Goal: Complete application form

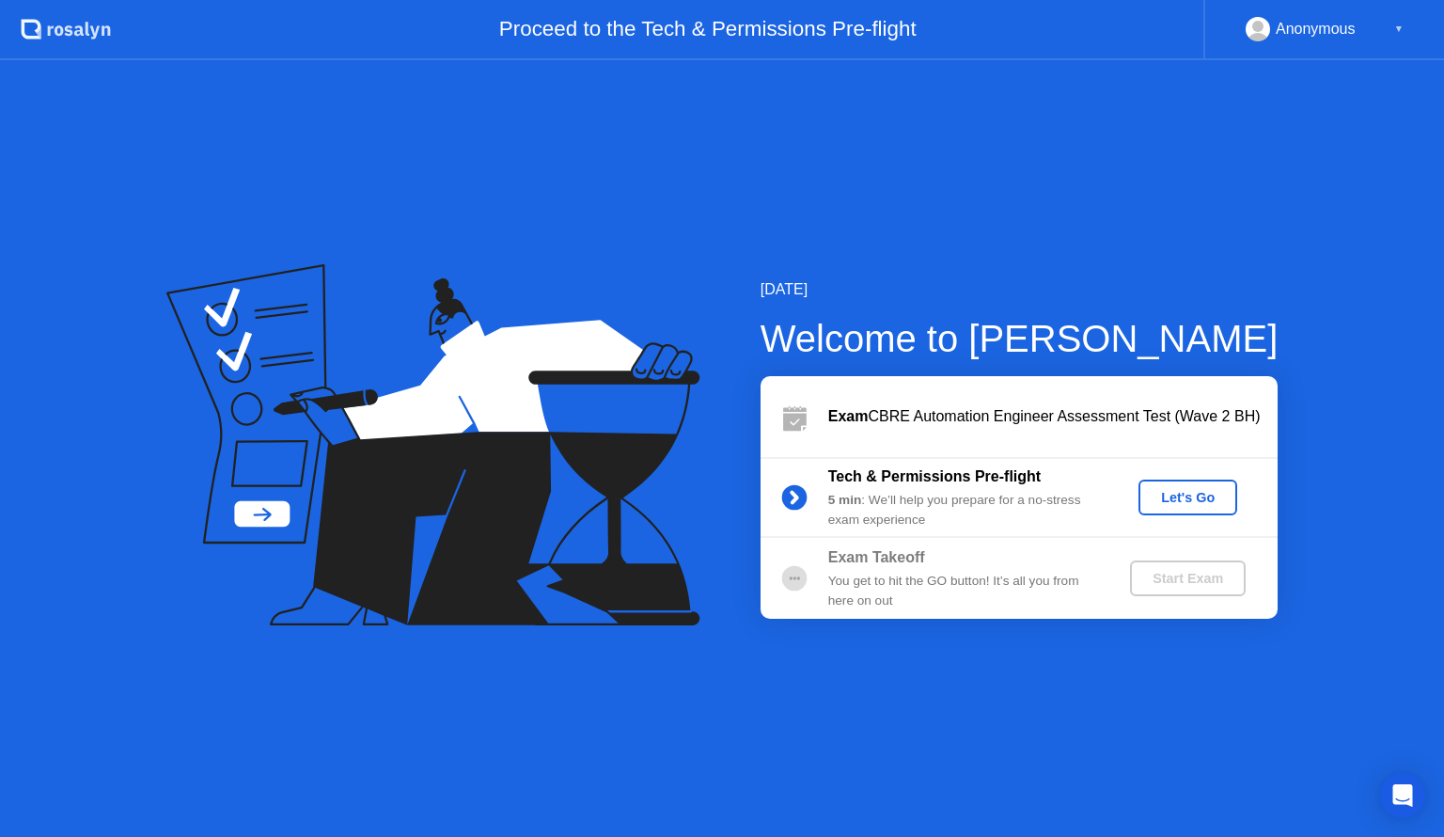
click at [1228, 497] on div "Let's Go" at bounding box center [1188, 497] width 84 height 15
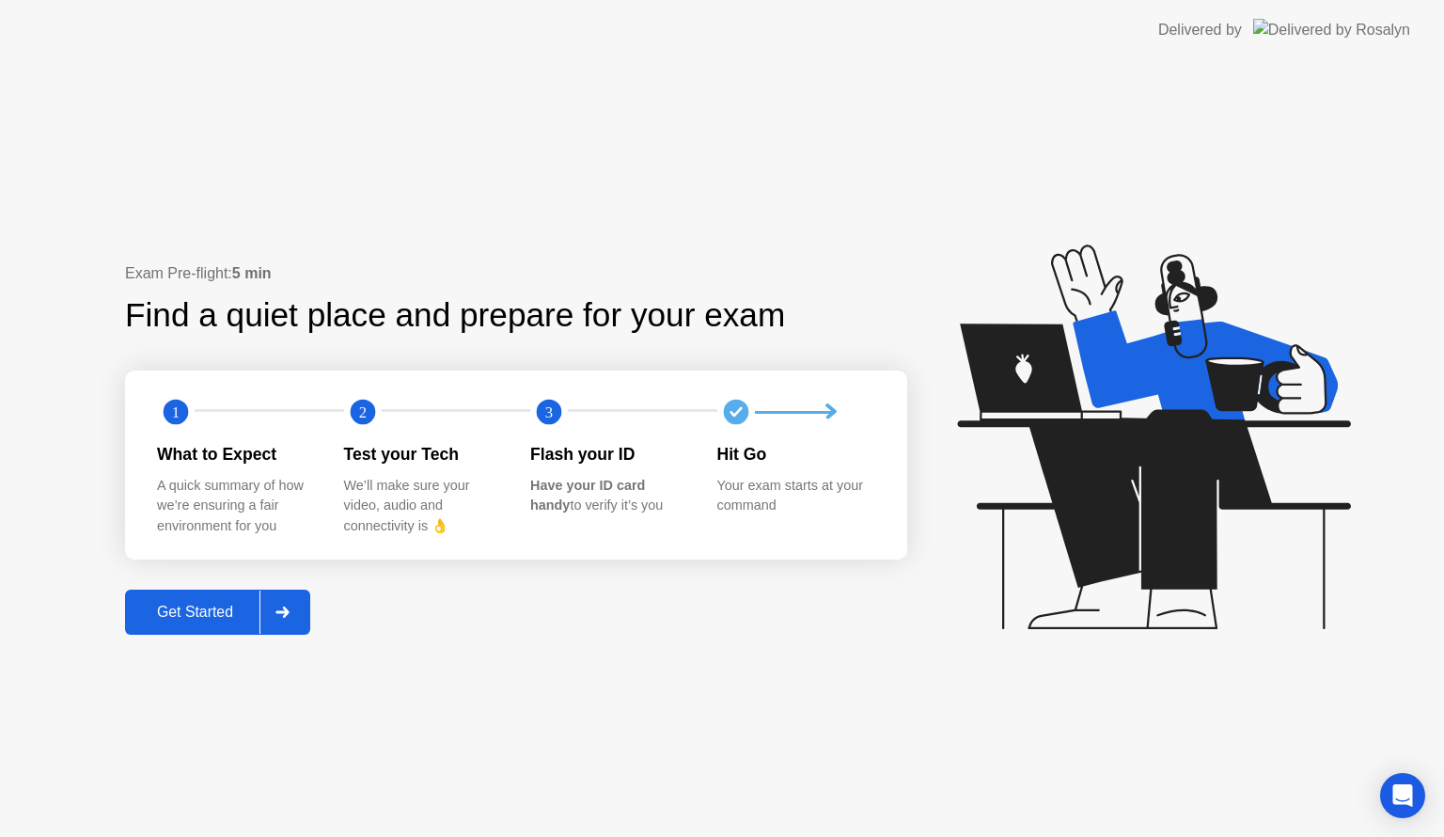
click at [301, 609] on div at bounding box center [281, 611] width 45 height 43
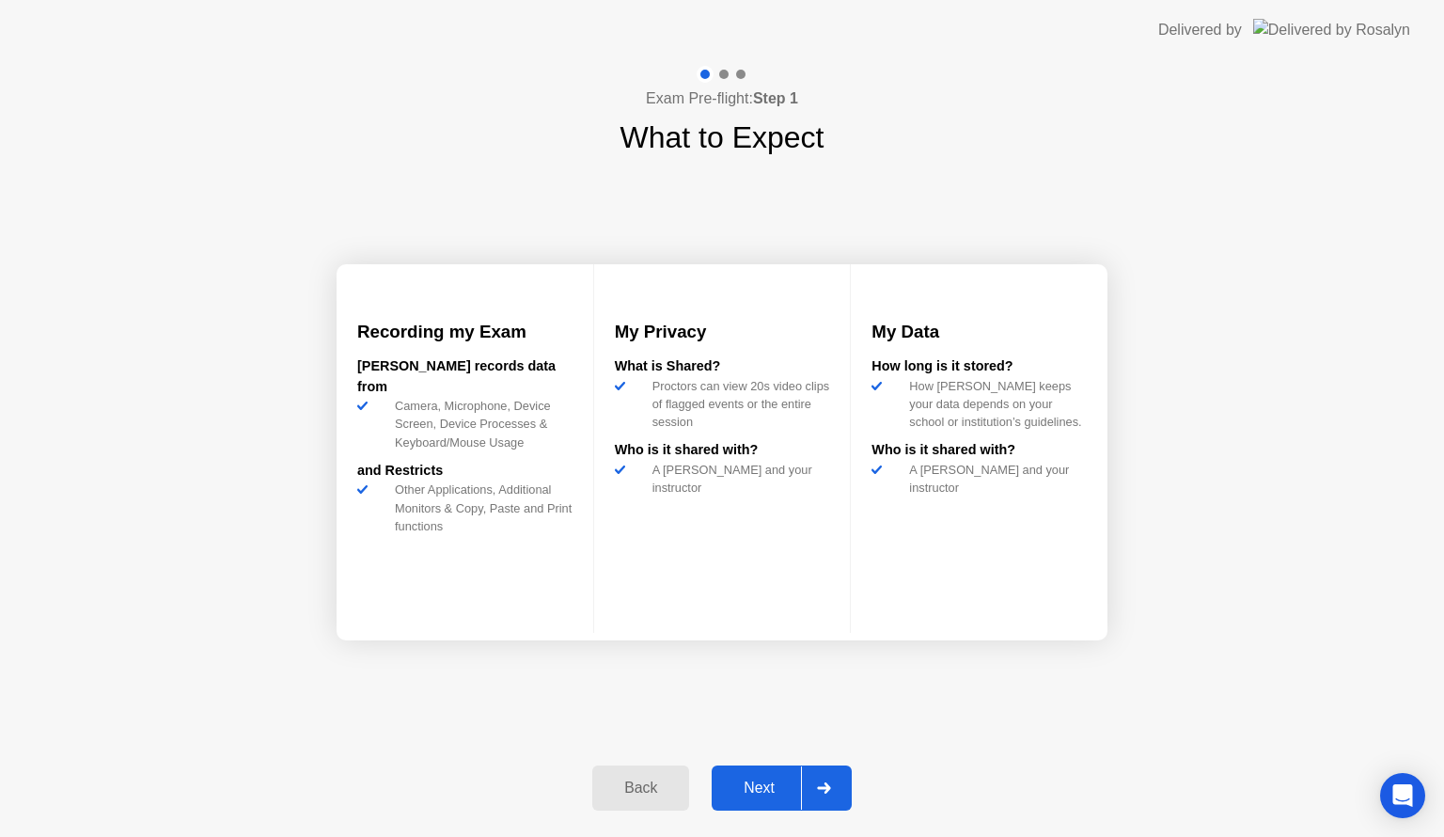
click at [826, 790] on icon at bounding box center [824, 787] width 14 height 11
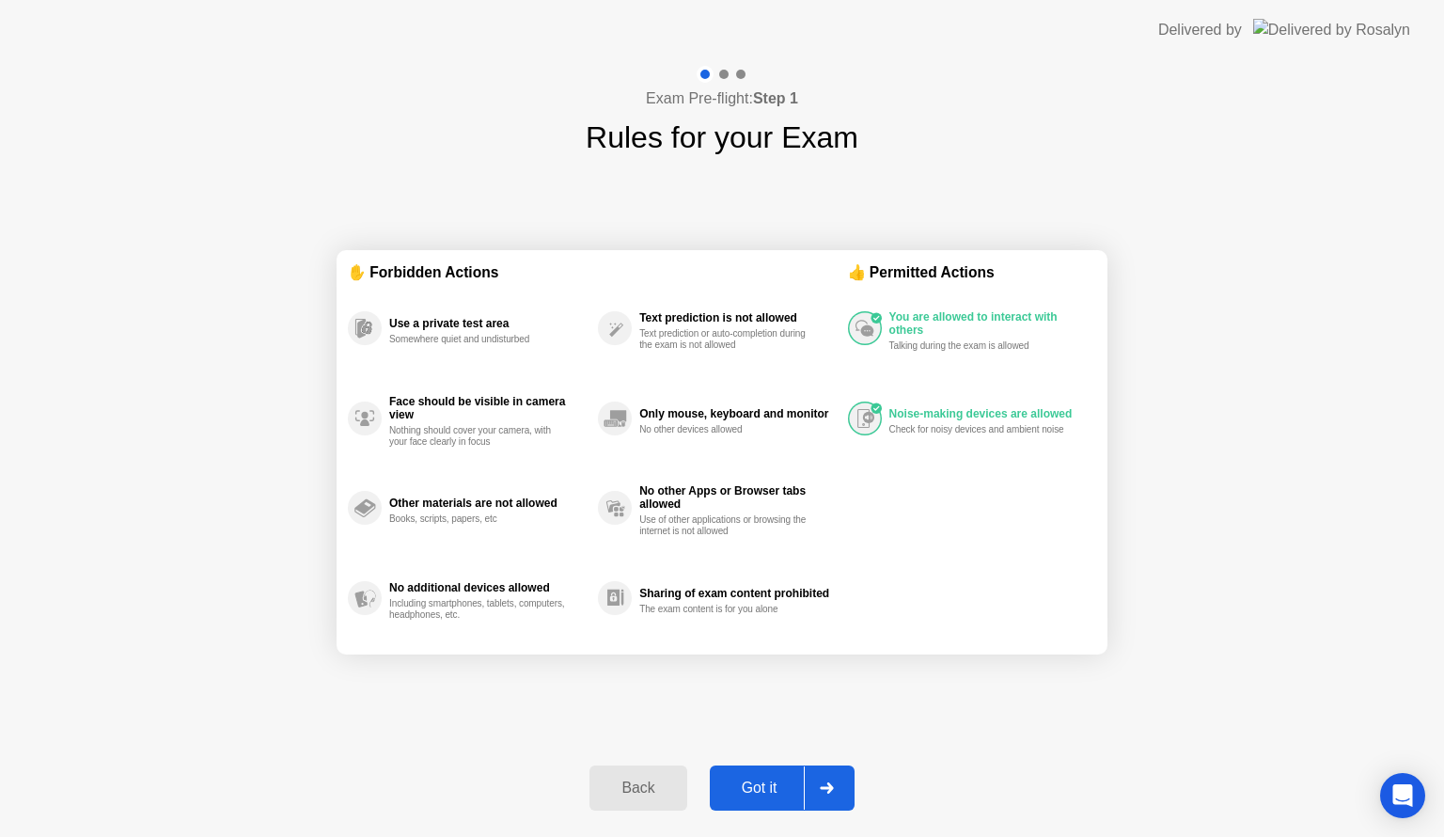
click at [832, 788] on icon at bounding box center [826, 787] width 13 height 11
select select "**********"
select select "*******"
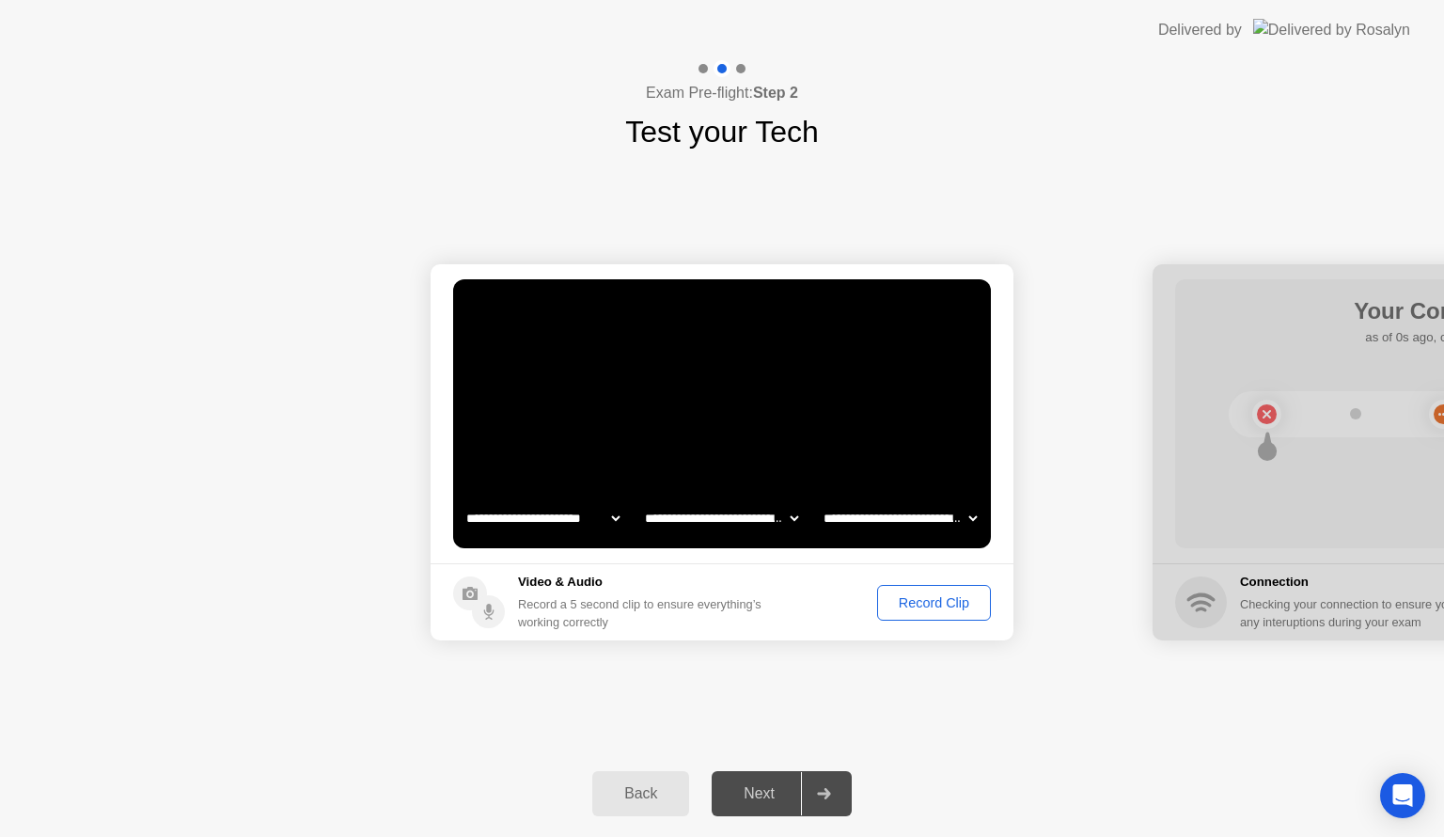
click at [827, 788] on icon at bounding box center [823, 793] width 13 height 11
click at [931, 603] on div "Record Clip" at bounding box center [934, 602] width 101 height 15
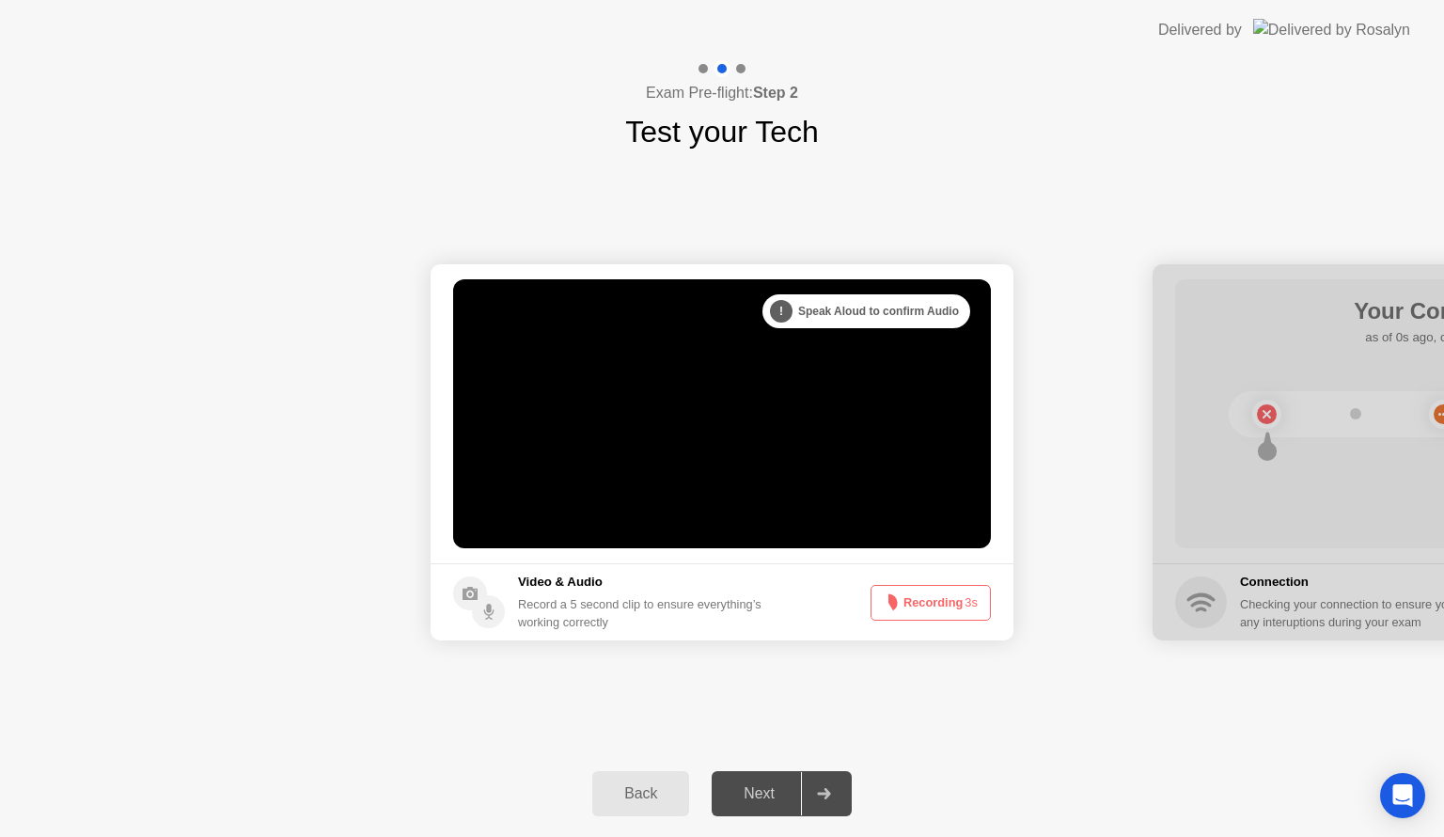
click at [927, 605] on button "Recording 3s" at bounding box center [931, 603] width 120 height 36
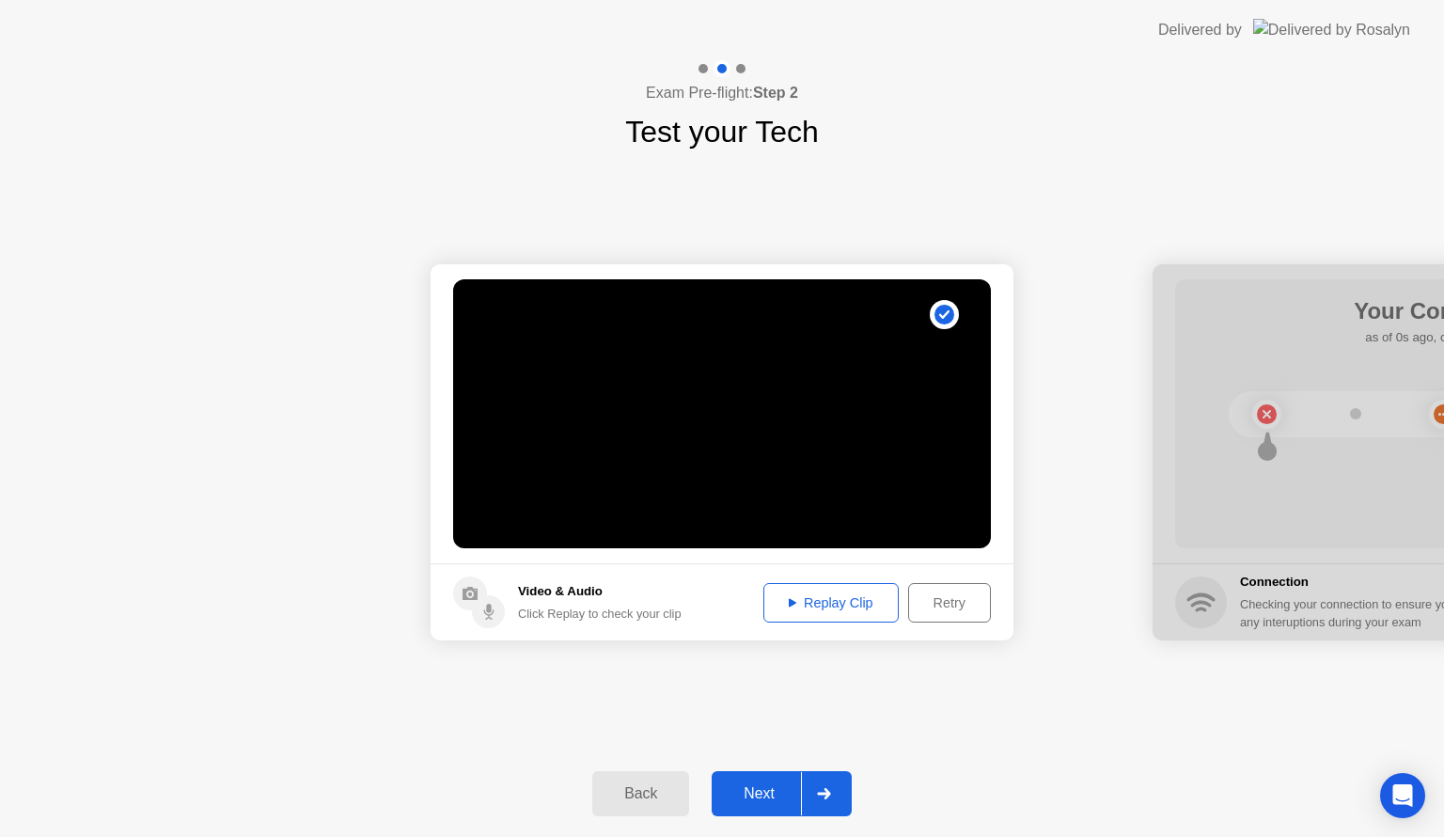
click at [846, 605] on div "Replay Clip" at bounding box center [831, 602] width 122 height 15
click at [843, 790] on div at bounding box center [823, 793] width 45 height 43
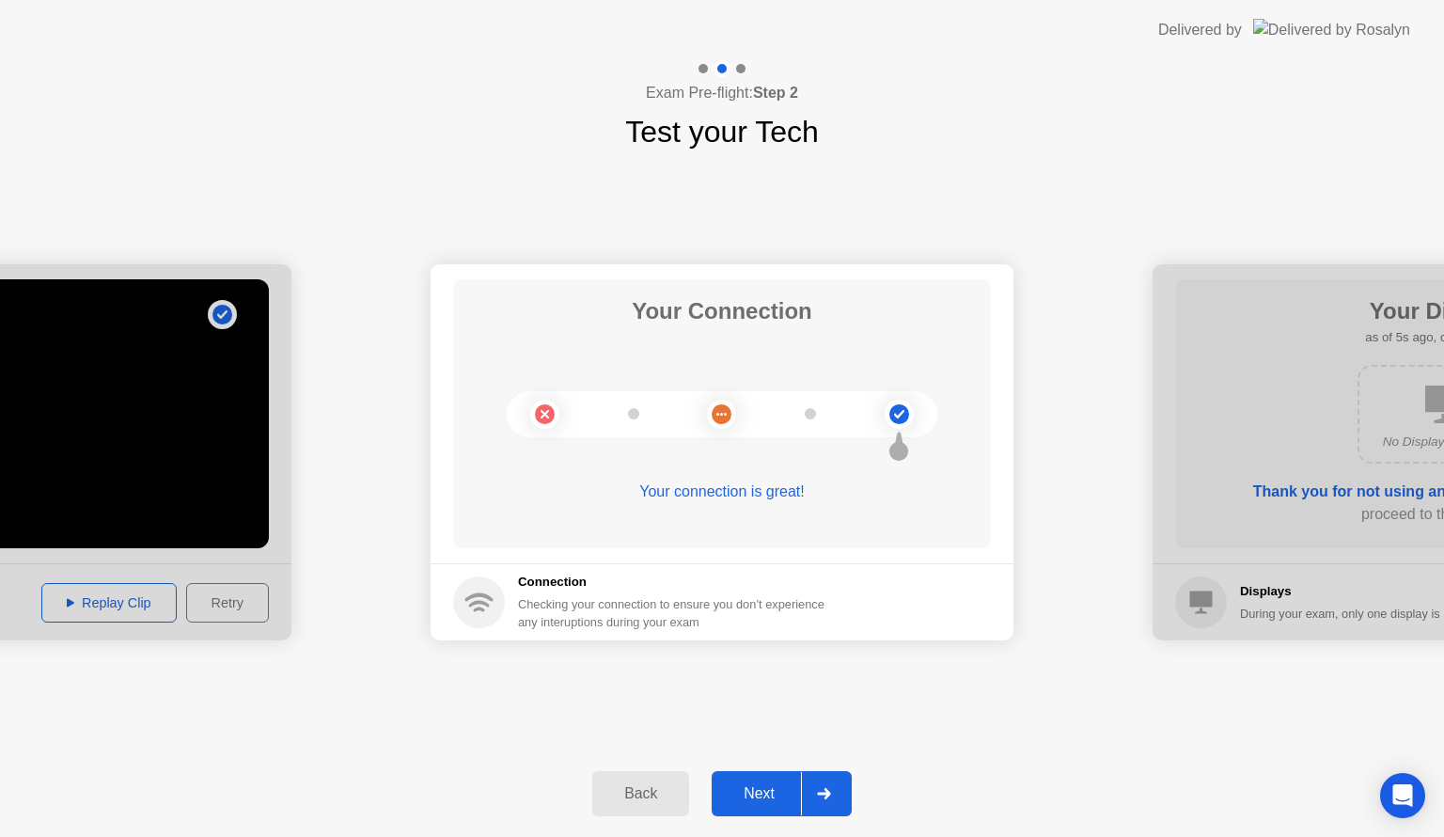
drag, startPoint x: 855, startPoint y: 784, endPoint x: 835, endPoint y: 786, distance: 19.8
click at [853, 784] on div "Back Next" at bounding box center [722, 793] width 1444 height 86
click at [826, 786] on div at bounding box center [823, 793] width 45 height 43
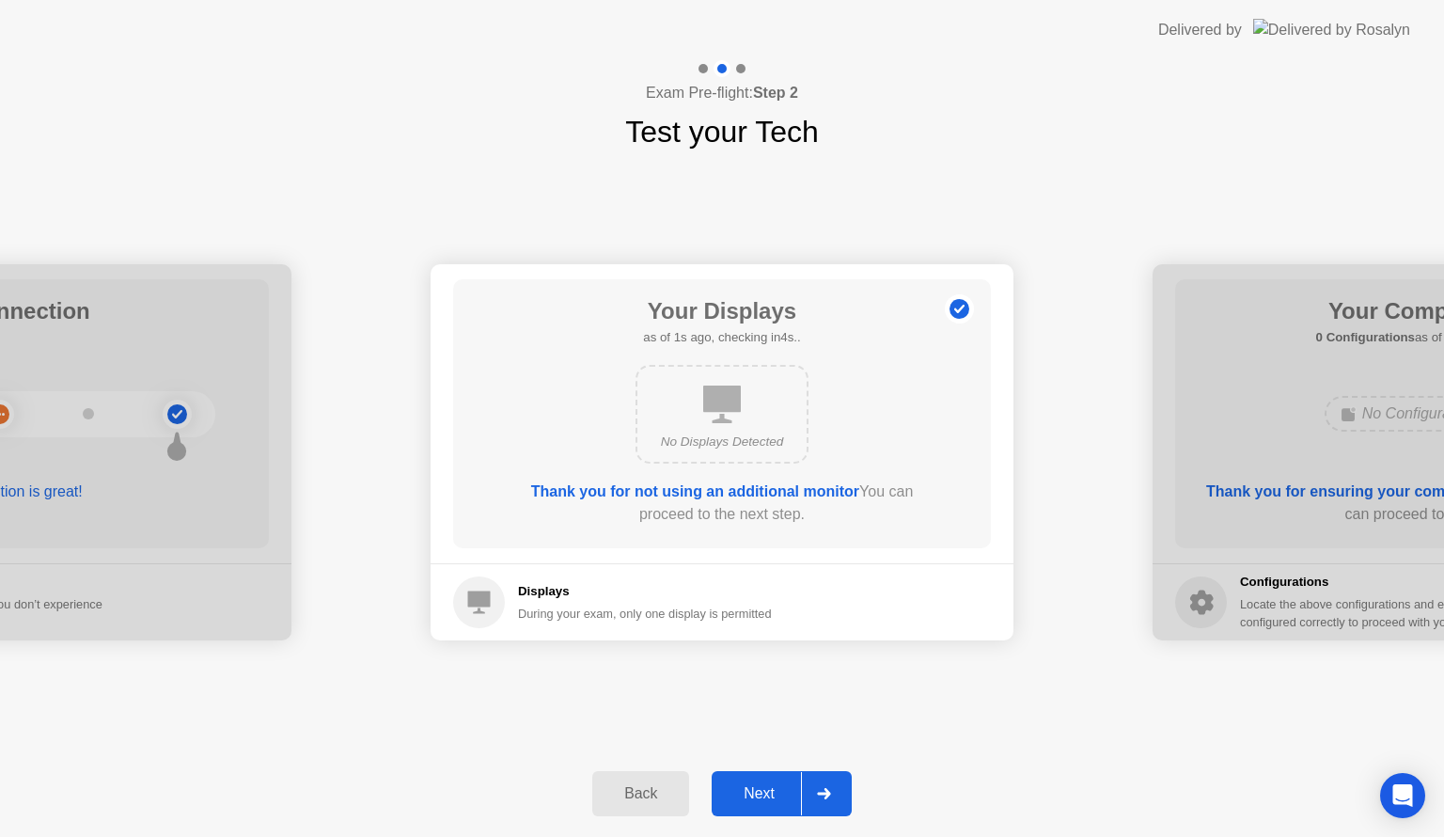
click at [827, 788] on icon at bounding box center [824, 793] width 14 height 11
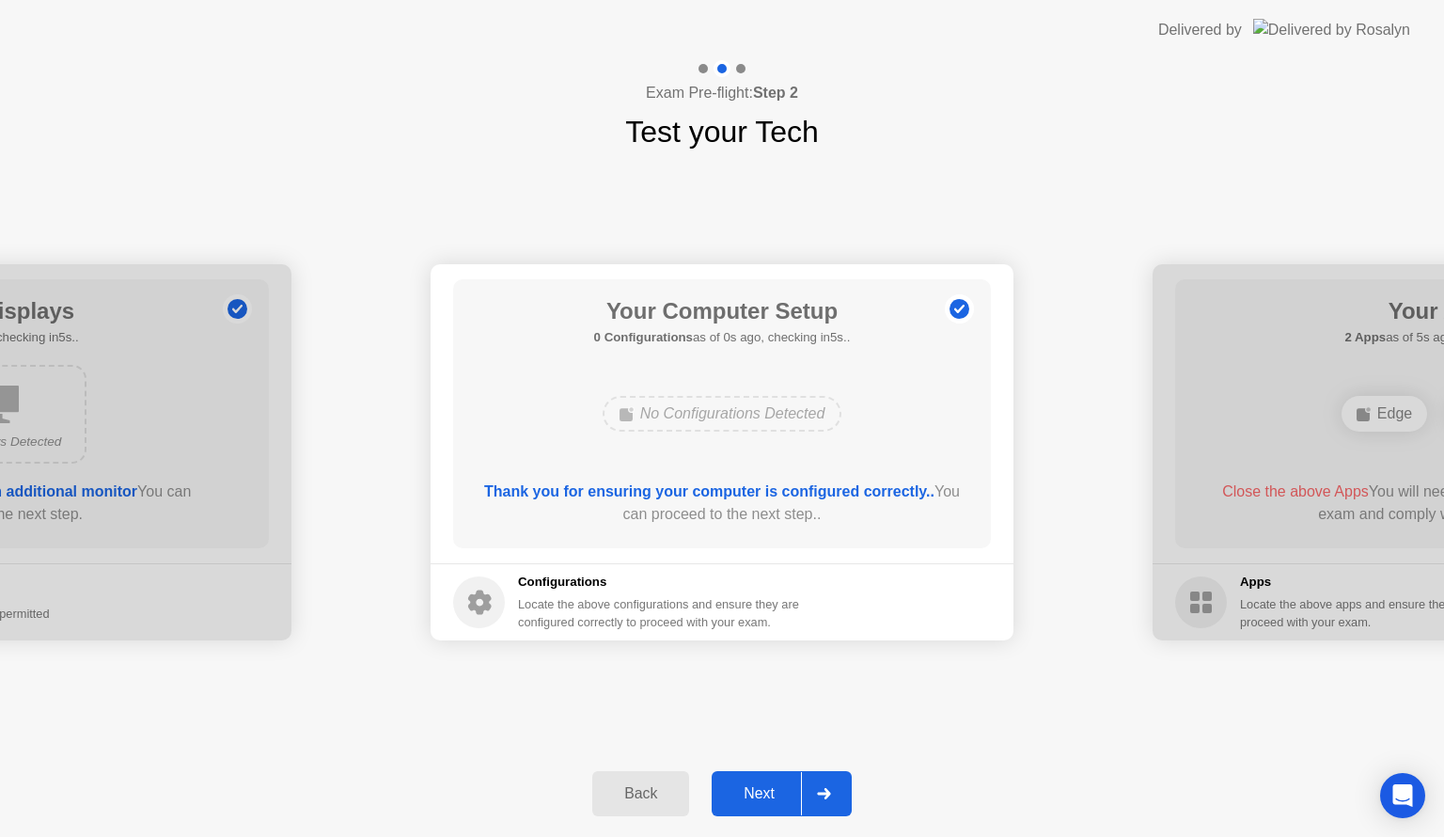
click at [837, 794] on div at bounding box center [823, 793] width 45 height 43
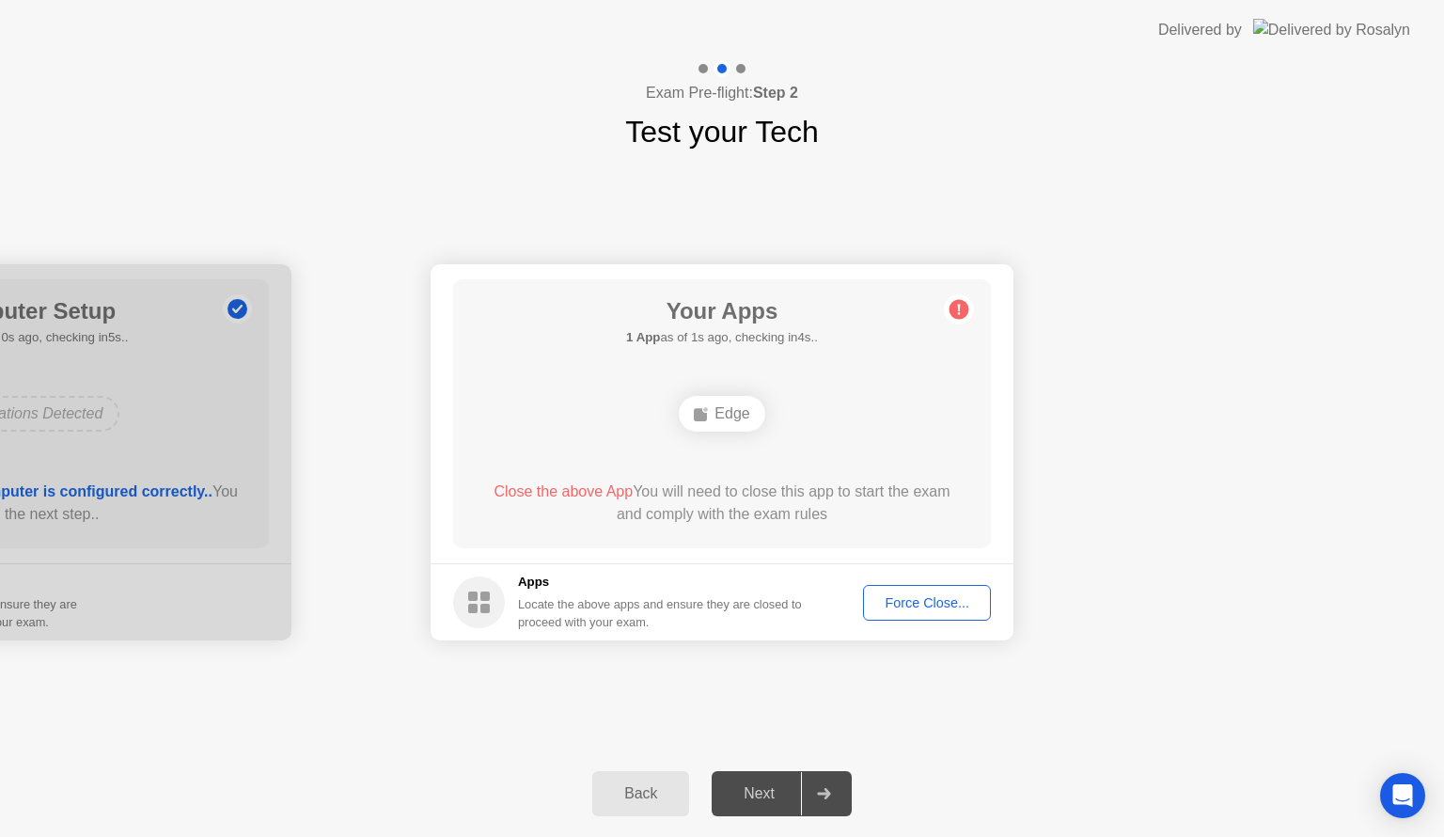
click at [944, 607] on div "Force Close..." at bounding box center [927, 602] width 115 height 15
click at [914, 606] on div "Force Close..." at bounding box center [927, 602] width 115 height 15
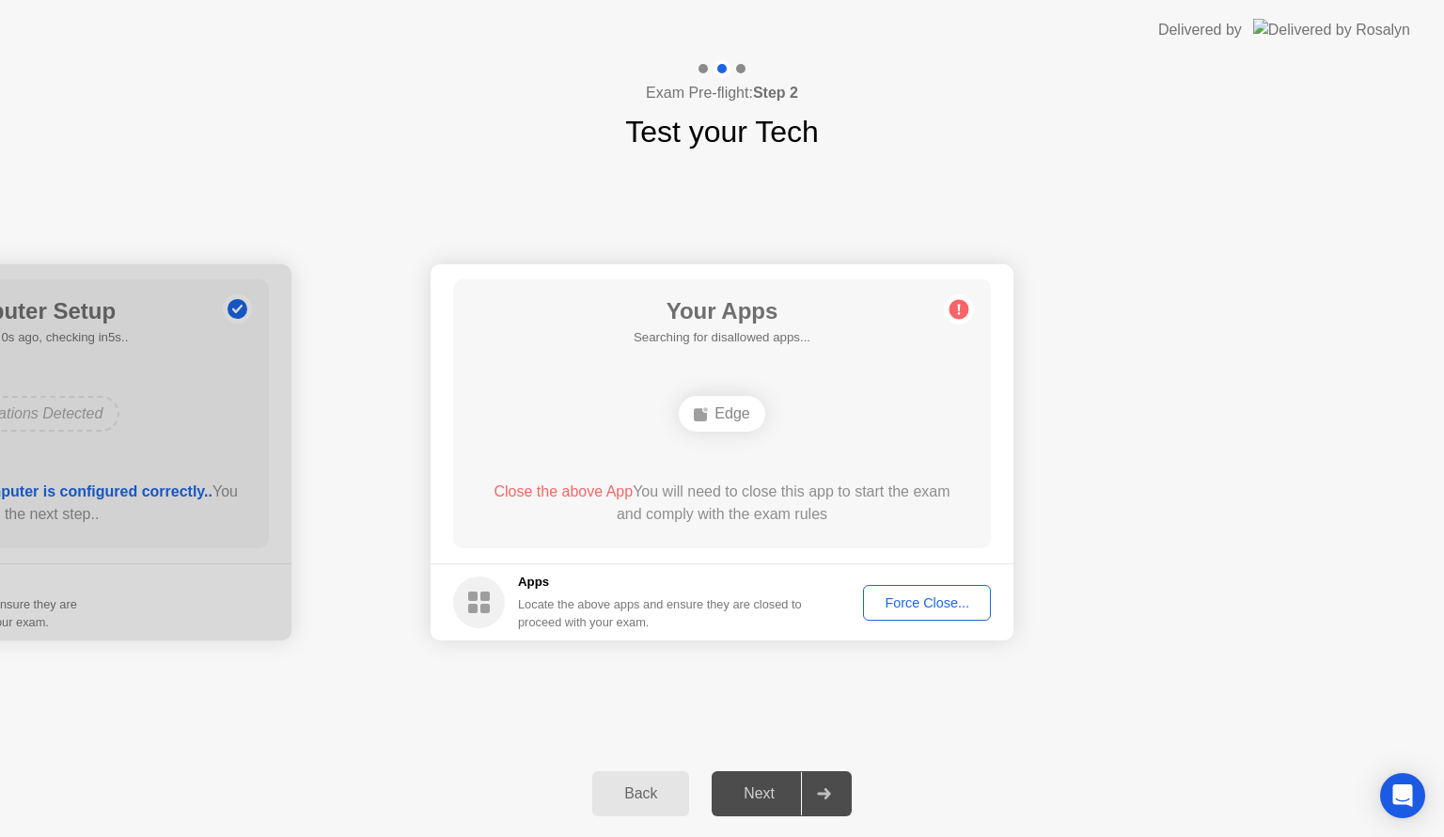
click at [914, 595] on div "Force Close..." at bounding box center [927, 602] width 115 height 15
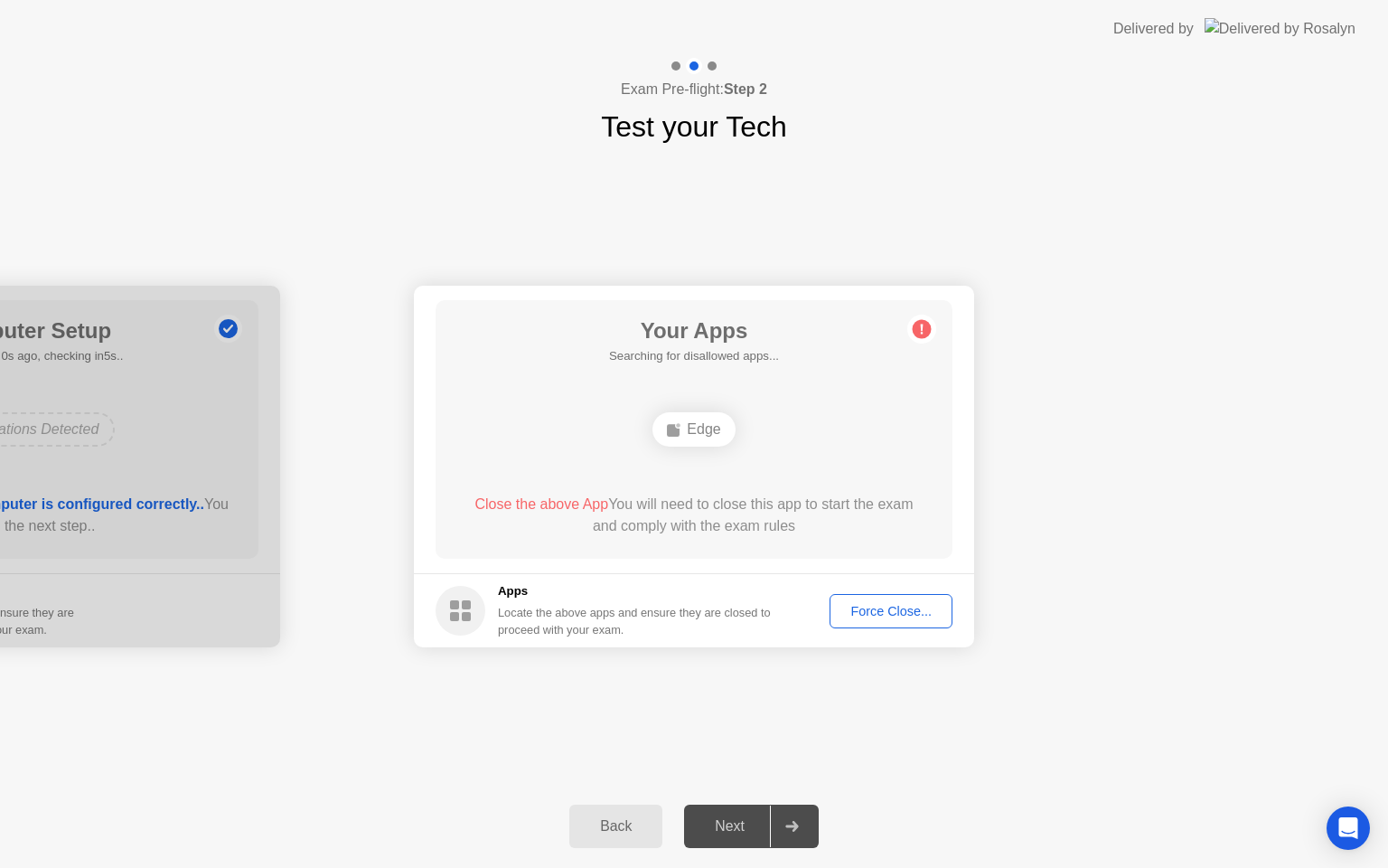
click at [895, 588] on footer "Apps Locate the above apps and ensure they are closed to proceed with your exam…" at bounding box center [694, 609] width 560 height 74
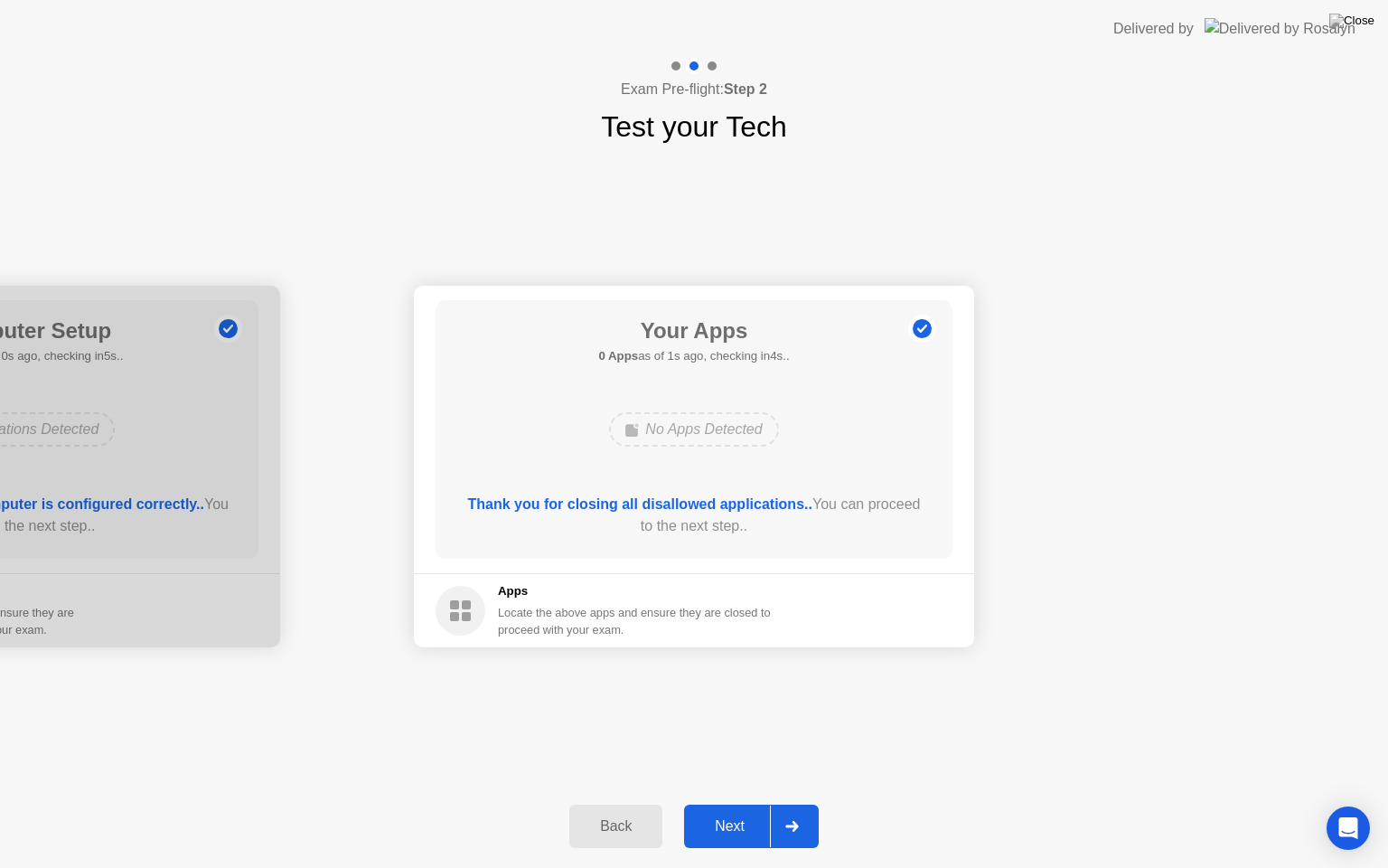
click at [791, 804] on div at bounding box center [791, 826] width 43 height 41
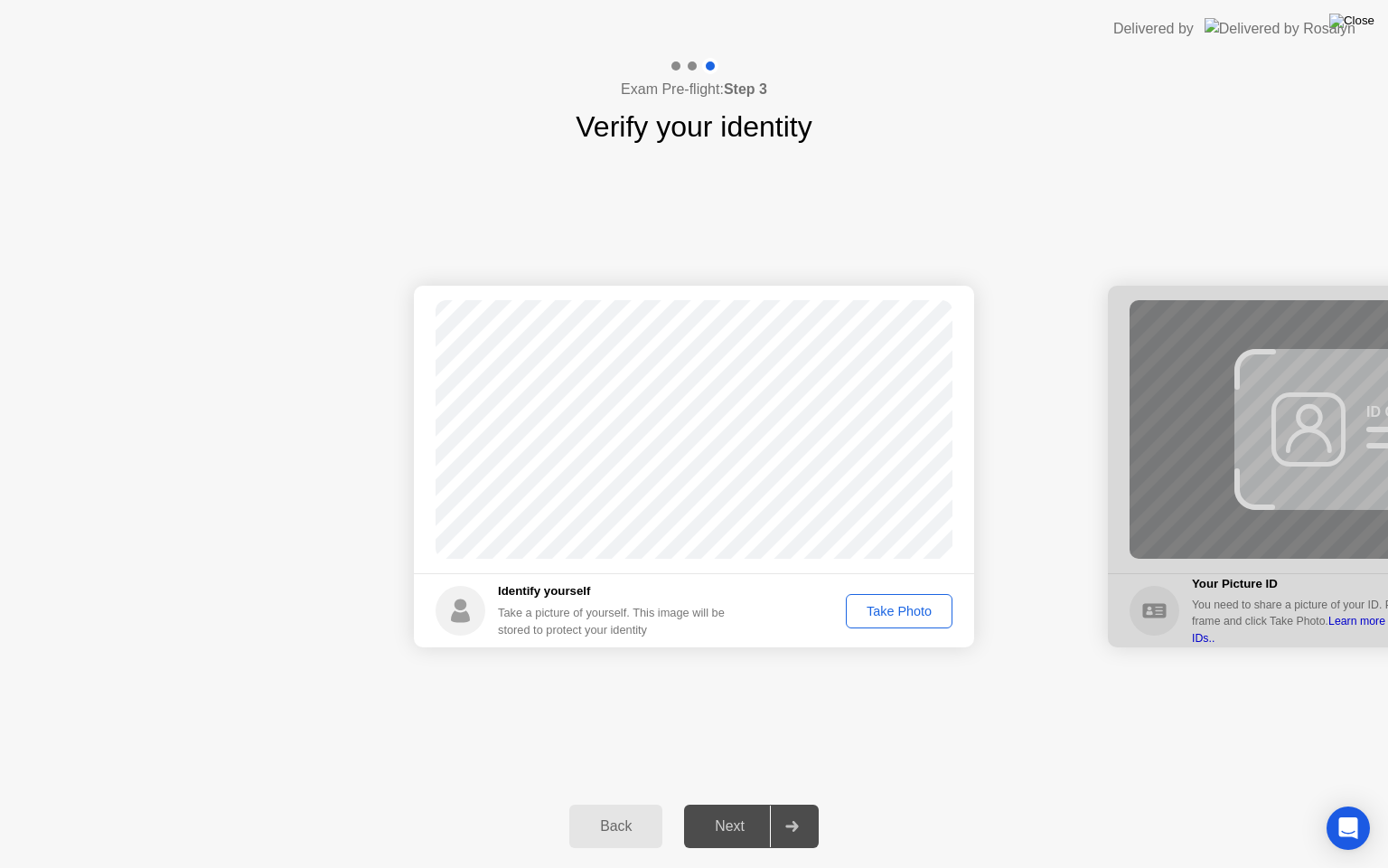
click at [1370, 21] on img at bounding box center [1351, 20] width 45 height 14
drag, startPoint x: 654, startPoint y: 460, endPoint x: 881, endPoint y: 514, distance: 233.3
drag, startPoint x: 1014, startPoint y: 484, endPoint x: 1001, endPoint y: 490, distance: 14.3
click at [1014, 804] on div at bounding box center [694, 868] width 1388 height 0
